Goal: Find specific page/section: Find specific page/section

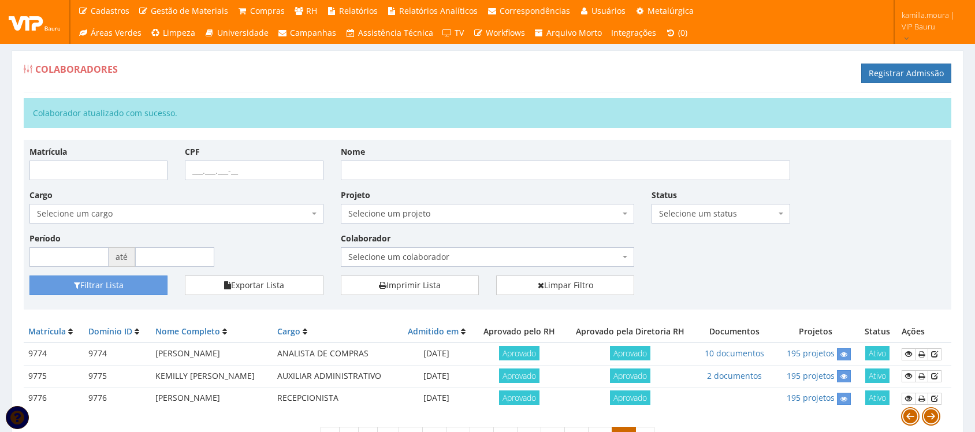
scroll to position [72, 0]
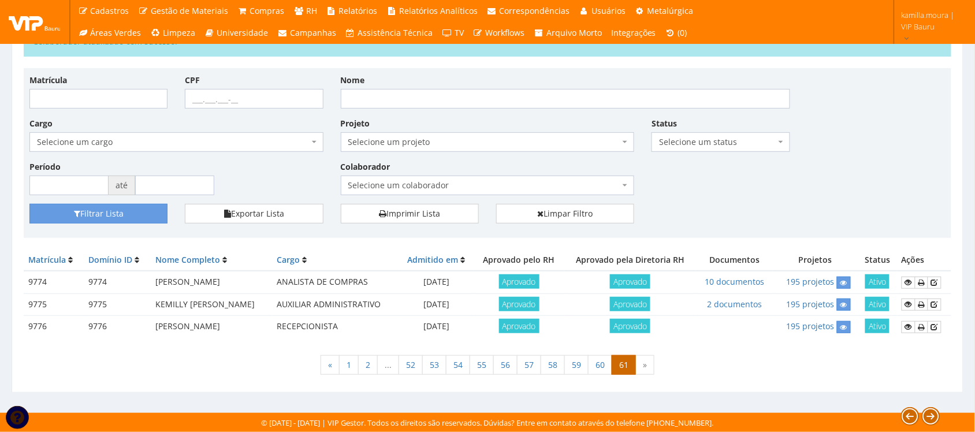
click at [717, 350] on div "« 1 2 ... 52 53 54 55 56 57 58 59 60 61 »" at bounding box center [488, 367] width 928 height 34
click at [714, 354] on div "« 1 2 ... 52 53 54 55 56 57 58 59 60 61 »" at bounding box center [488, 367] width 928 height 34
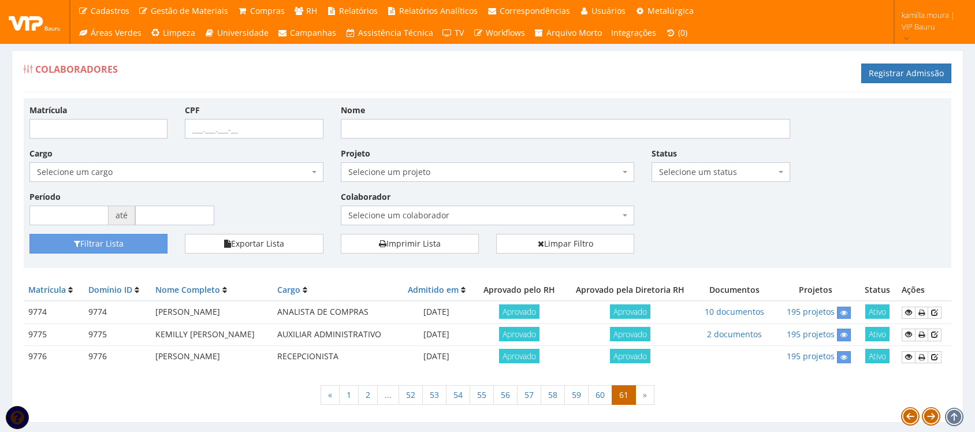
scroll to position [31, 0]
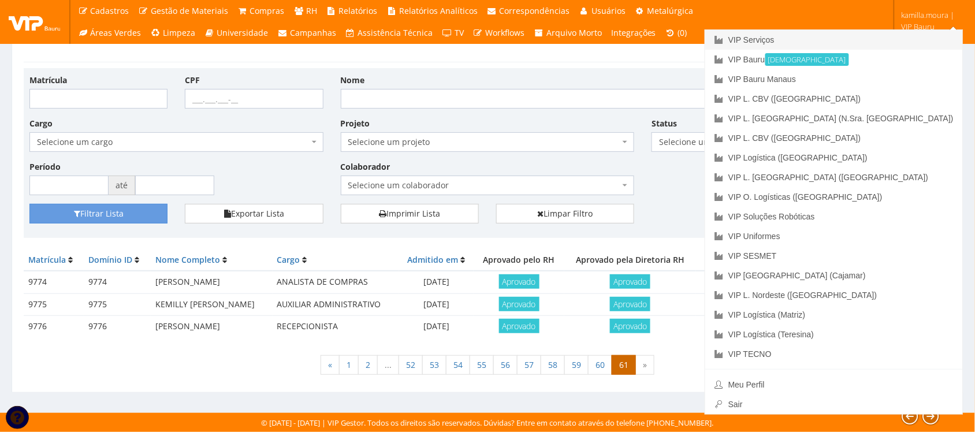
click at [879, 40] on link "VIP Serviços" at bounding box center [835, 40] width 258 height 20
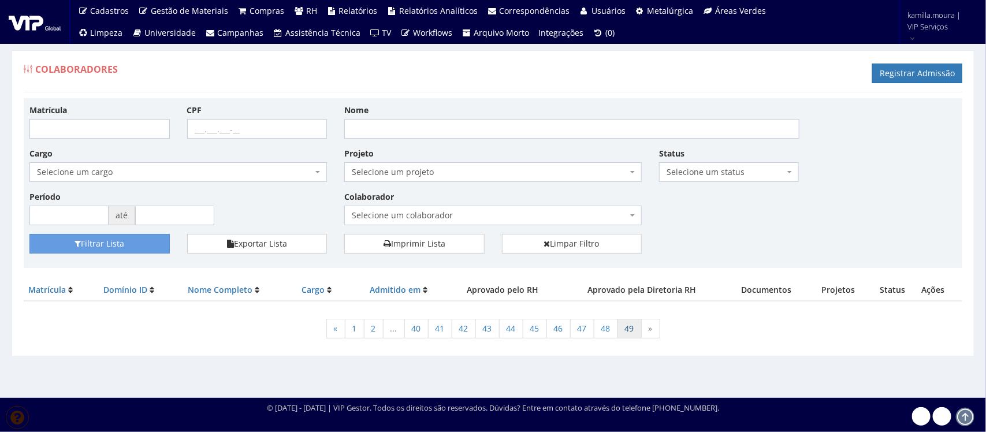
click at [628, 329] on link "49" at bounding box center [630, 329] width 24 height 20
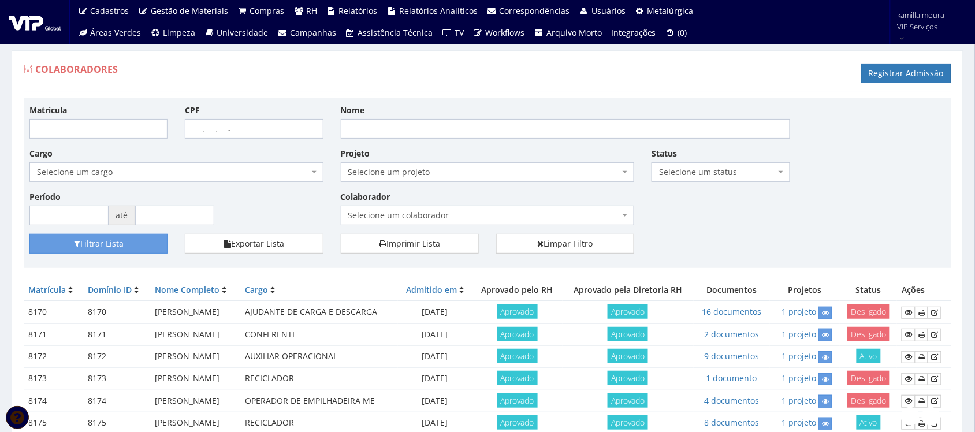
click at [398, 359] on td "AUXILIAR OPERACIONAL" at bounding box center [319, 357] width 158 height 22
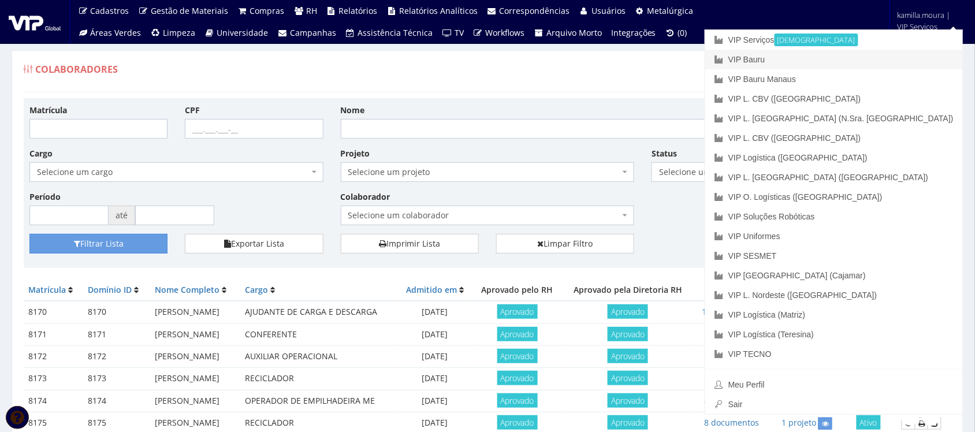
click at [865, 56] on link "VIP Bauru" at bounding box center [835, 60] width 258 height 20
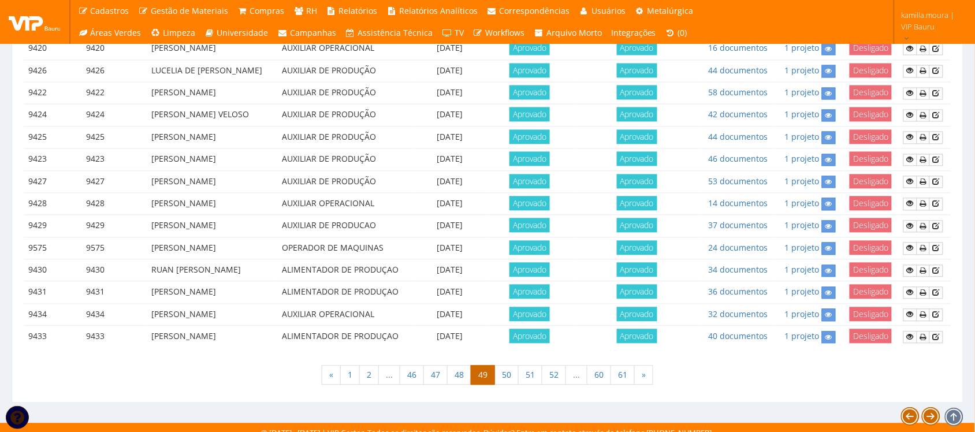
scroll to position [636, 0]
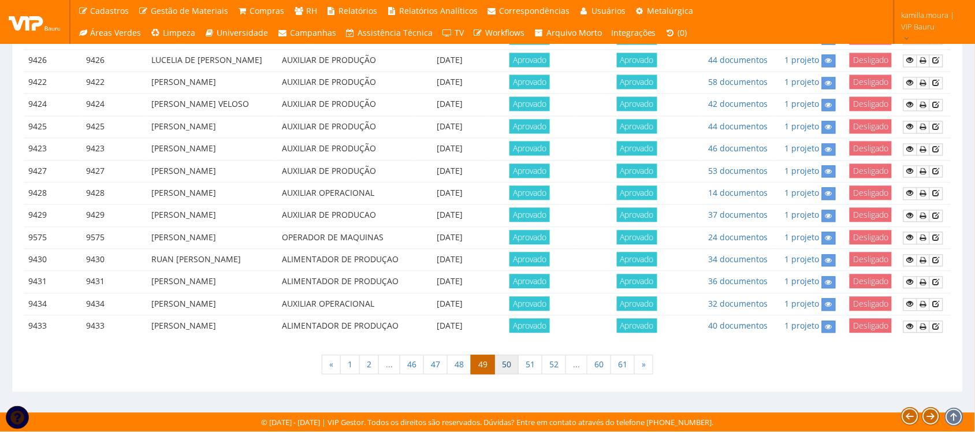
click at [515, 362] on link "50" at bounding box center [507, 365] width 24 height 20
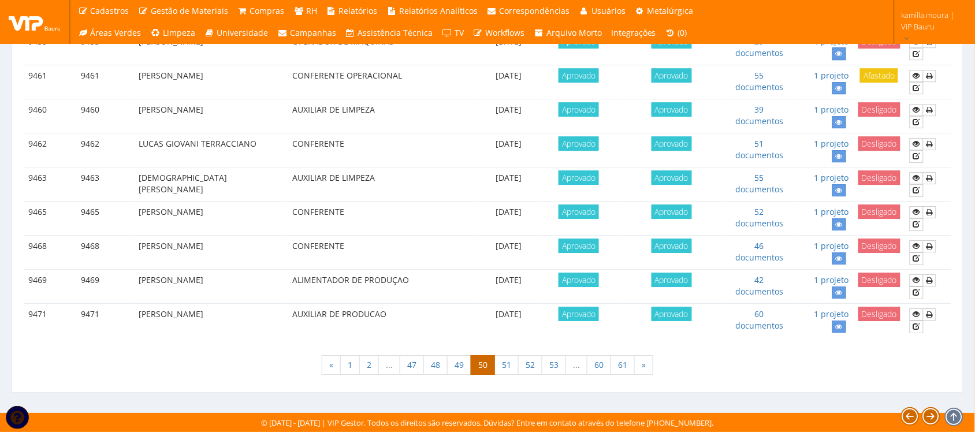
scroll to position [1018, 0]
click at [622, 370] on link "61" at bounding box center [623, 365] width 24 height 20
